Goal: Task Accomplishment & Management: Use online tool/utility

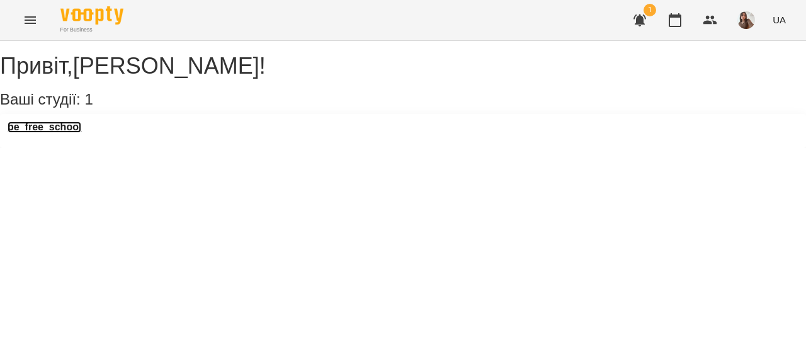
click at [81, 133] on h3 "be_free_school" at bounding box center [45, 127] width 74 height 11
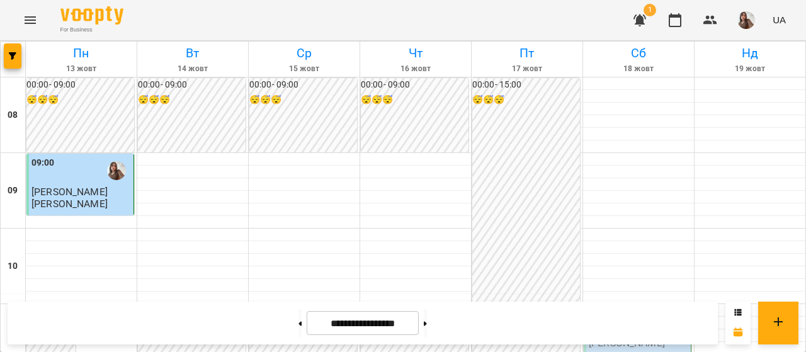
scroll to position [147, 0]
click at [137, 304] on div at bounding box center [192, 310] width 111 height 13
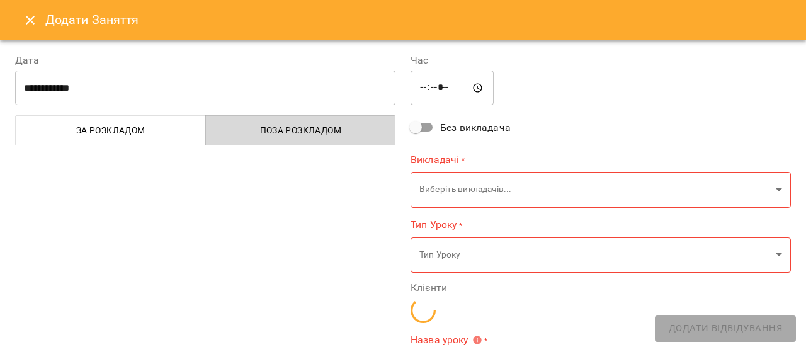
type input "**********"
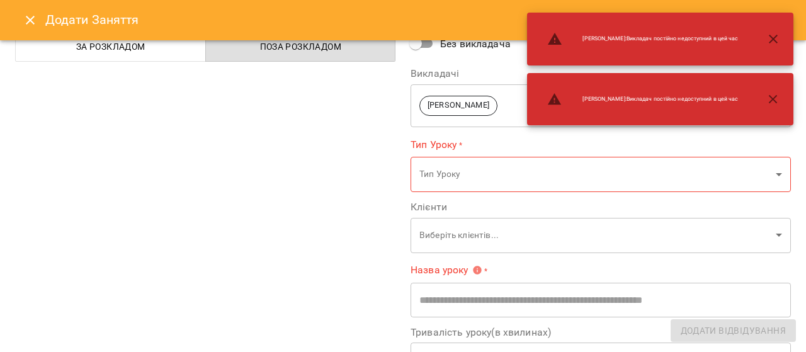
scroll to position [84, 0]
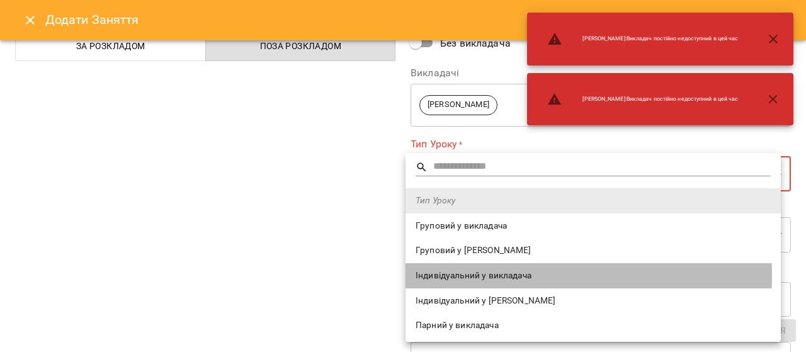
click at [488, 276] on span "Індивідуальний у викладача" at bounding box center [593, 276] width 355 height 13
type input "**********"
type input "**"
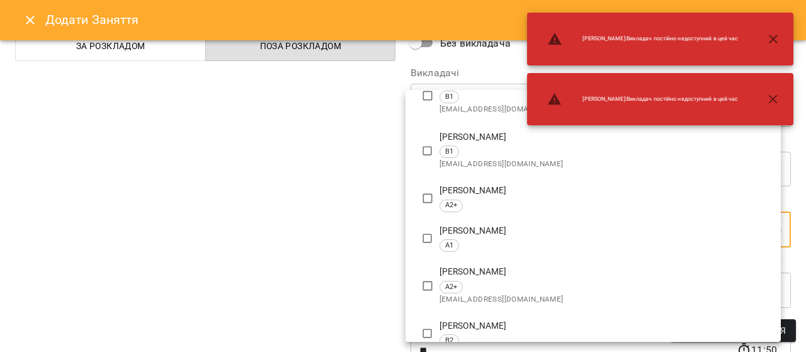
scroll to position [268, 0]
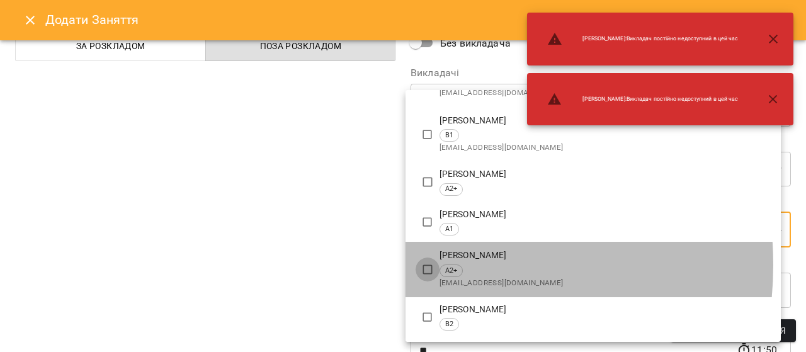
type input "**********"
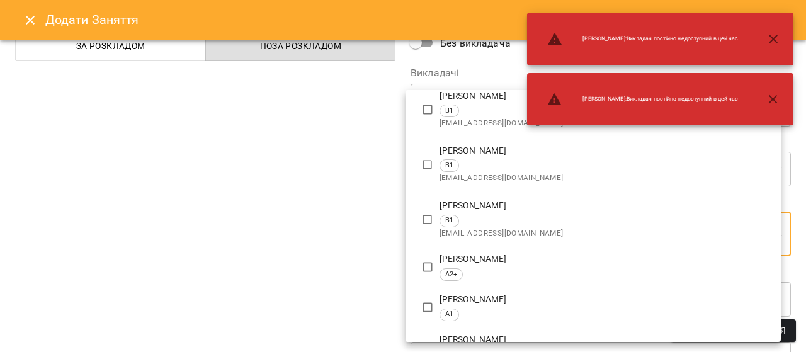
scroll to position [0, 0]
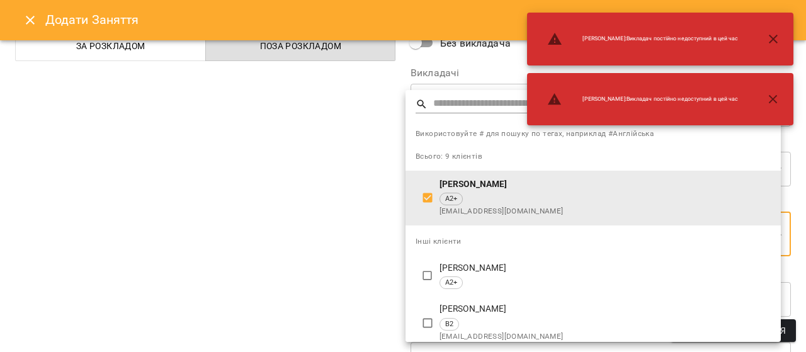
click at [355, 236] on div at bounding box center [403, 176] width 806 height 352
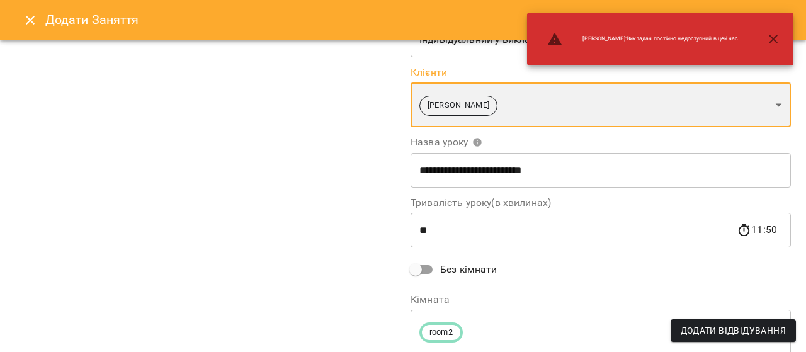
scroll to position [258, 0]
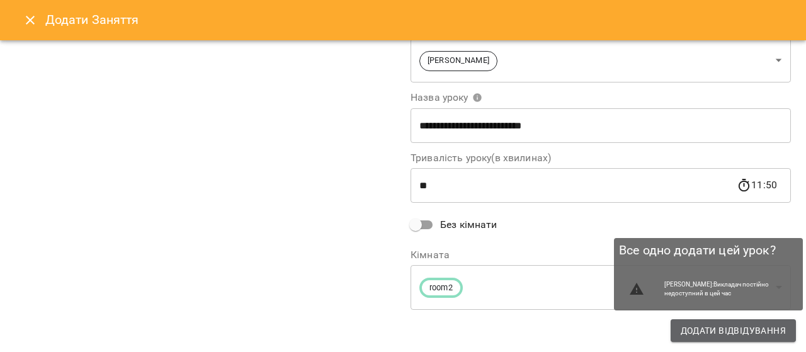
click at [716, 329] on span "Додати Відвідування" at bounding box center [733, 330] width 105 height 15
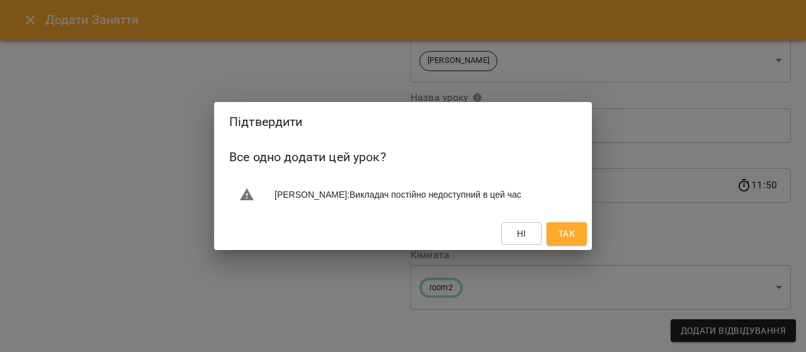
click at [561, 221] on div "Ні Так" at bounding box center [403, 233] width 378 height 33
click at [562, 227] on span "Так" at bounding box center [567, 233] width 16 height 15
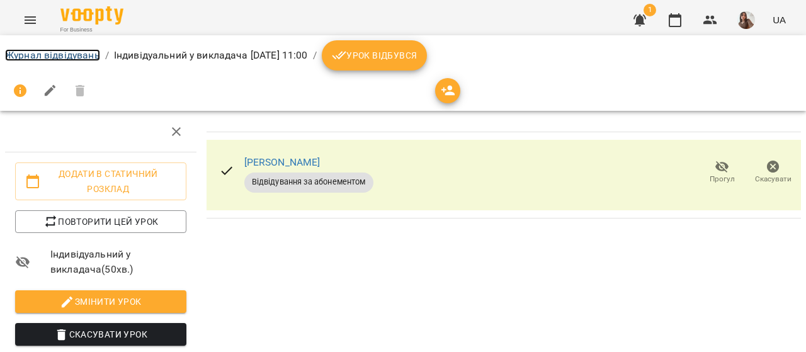
click at [87, 57] on link "Журнал відвідувань" at bounding box center [52, 55] width 95 height 12
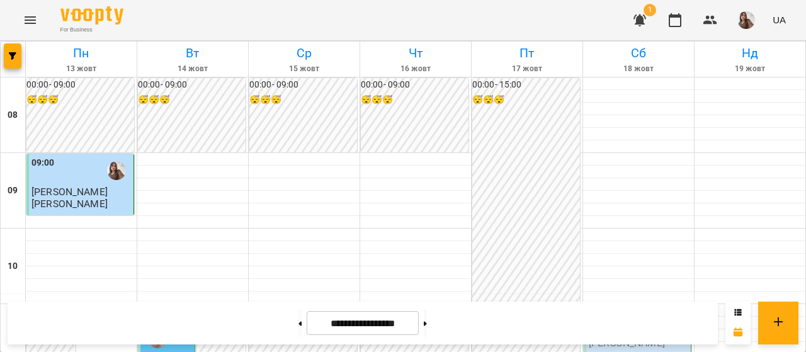
scroll to position [400, 0]
click at [744, 20] on img "button" at bounding box center [747, 20] width 18 height 18
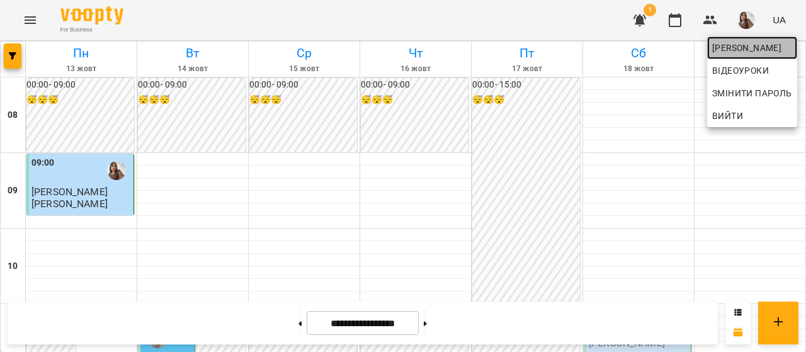
click at [750, 42] on span "[PERSON_NAME]" at bounding box center [752, 47] width 80 height 15
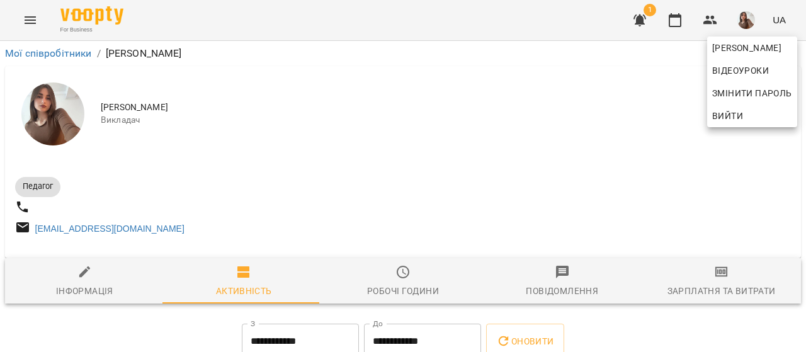
click at [736, 296] on div at bounding box center [403, 176] width 806 height 352
click at [736, 296] on div "[PERSON_NAME] Відеоуроки Змінити пароль Вийти" at bounding box center [403, 176] width 806 height 352
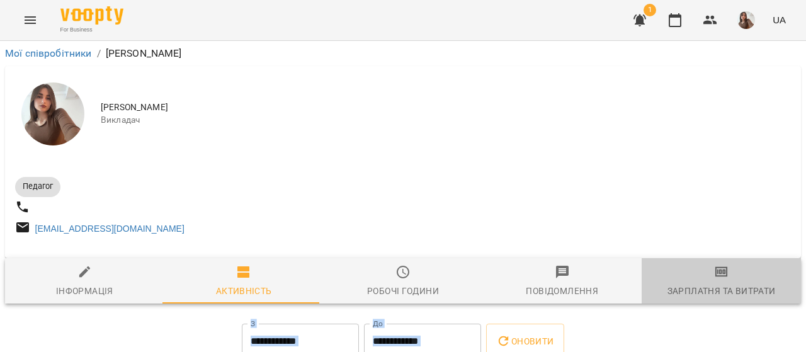
click at [736, 296] on div "Зарплатня та Витрати" at bounding box center [722, 290] width 108 height 15
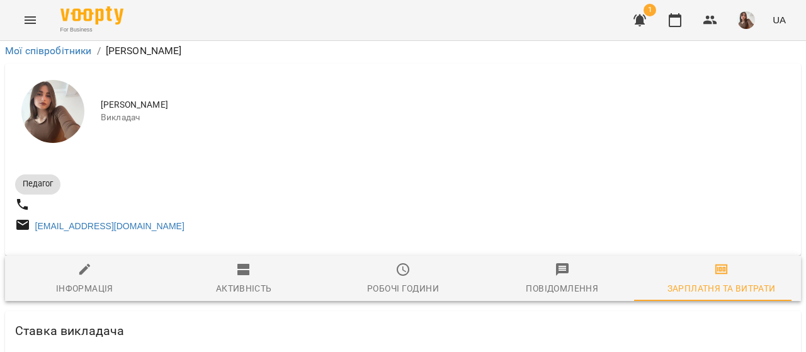
scroll to position [450, 0]
